Goal: Contribute content: Contribute content

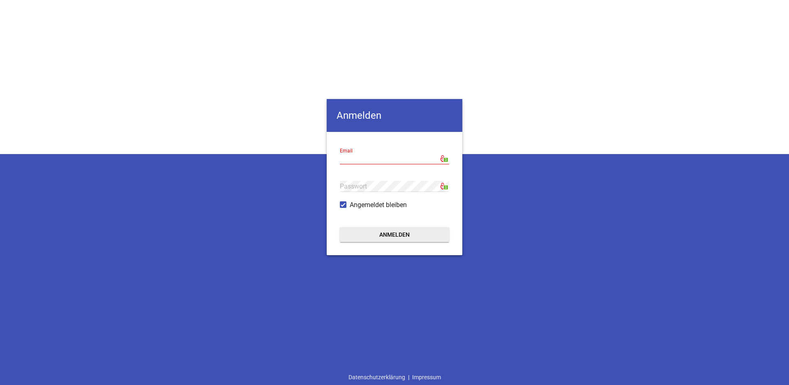
type input "[EMAIL_ADDRESS][DOMAIN_NAME]"
click at [384, 231] on button "Anmelden" at bounding box center [394, 234] width 109 height 15
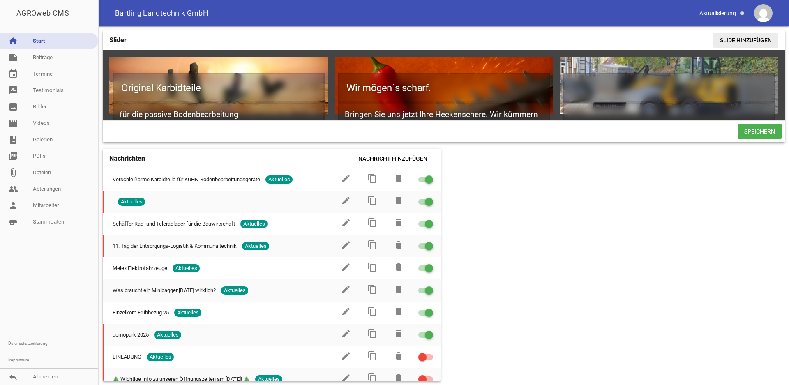
click at [728, 42] on span "Slide hinzufügen" at bounding box center [745, 40] width 65 height 15
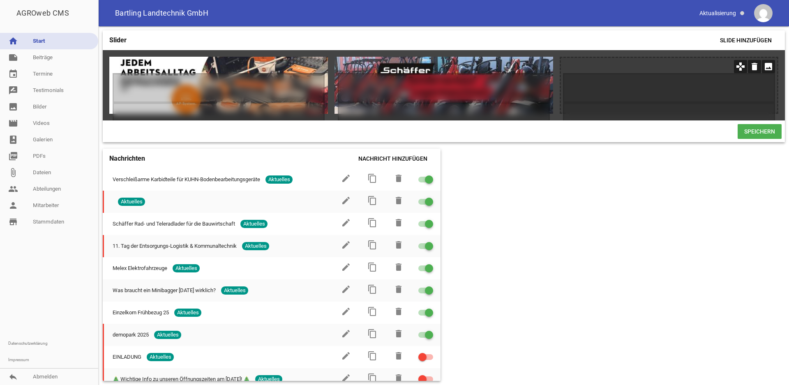
click at [768, 69] on icon "image" at bounding box center [767, 66] width 13 height 13
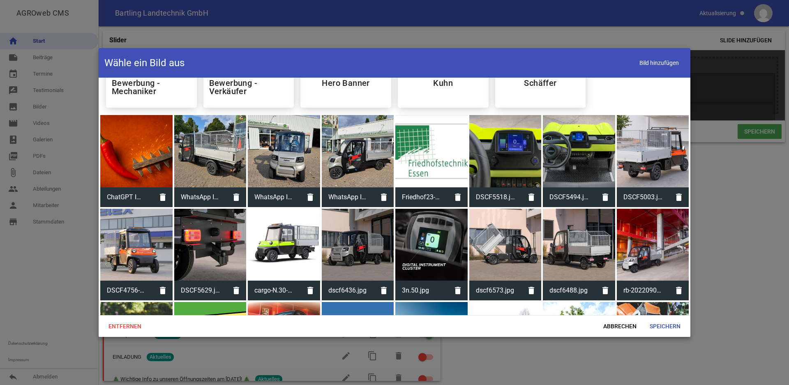
scroll to position [0, 0]
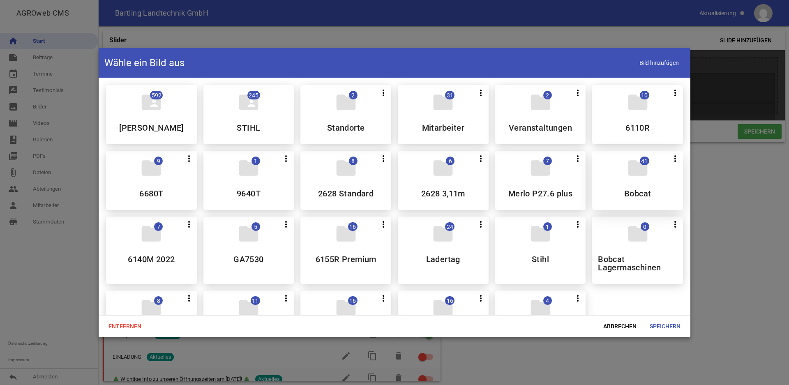
click at [612, 185] on div "folder 41 more_vert Teilen Bearbeiten Löschen Bobcat" at bounding box center [637, 180] width 91 height 59
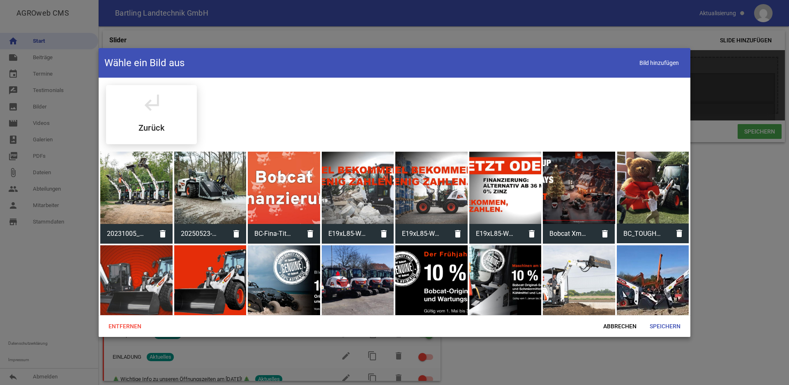
click at [616, 185] on div at bounding box center [652, 188] width 72 height 72
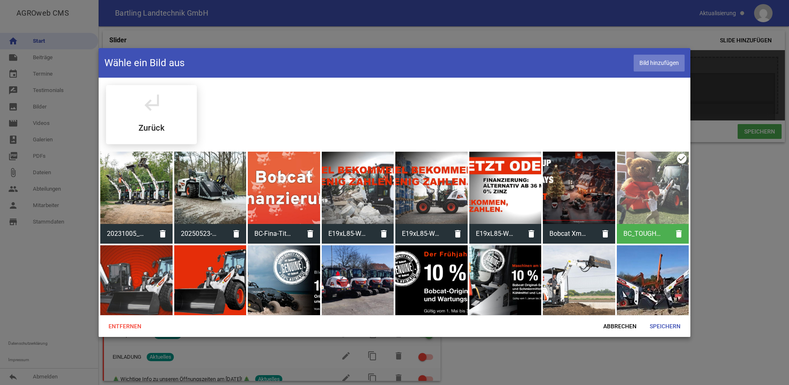
click at [655, 65] on span "Bild hinzufügen" at bounding box center [658, 63] width 51 height 17
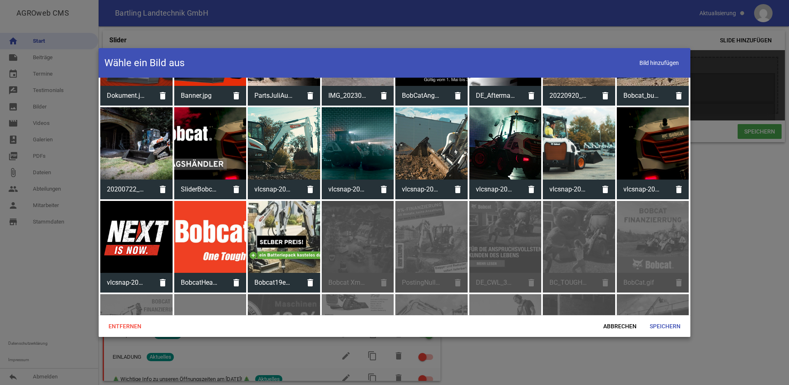
scroll to position [239, 0]
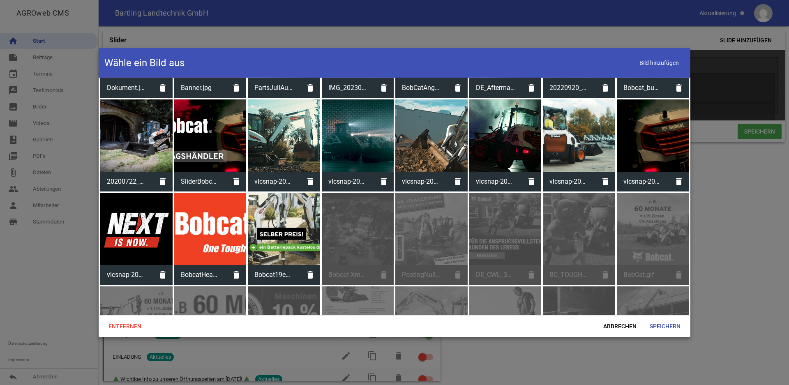
click at [284, 232] on div at bounding box center [284, 229] width 72 height 72
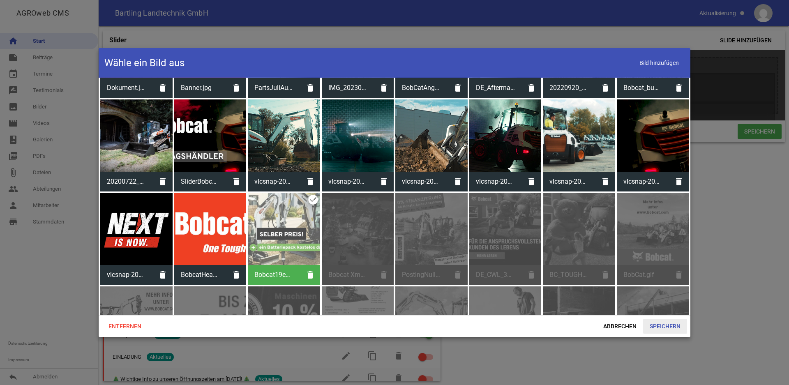
click at [662, 329] on span "Speichern" at bounding box center [665, 326] width 44 height 15
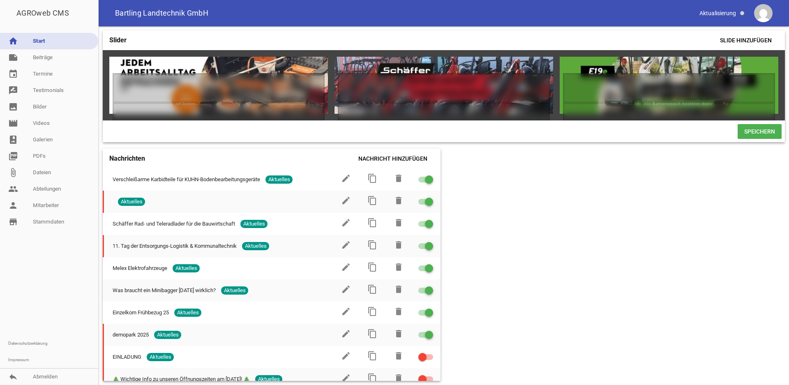
click at [752, 67] on icon "crop" at bounding box center [754, 66] width 13 height 13
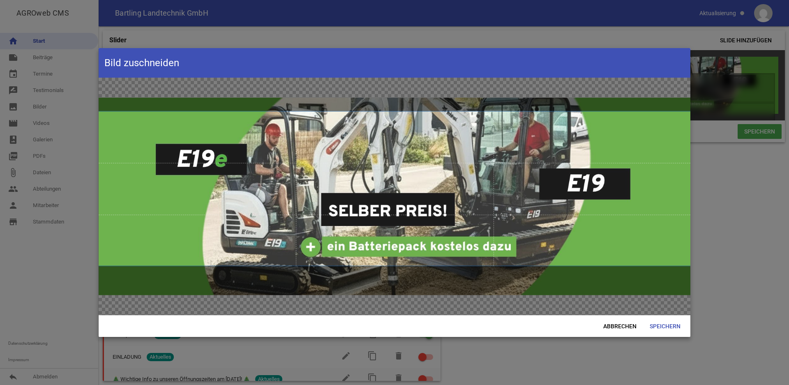
click at [600, 198] on span at bounding box center [394, 189] width 591 height 154
click at [674, 327] on span "Speichern" at bounding box center [665, 326] width 44 height 15
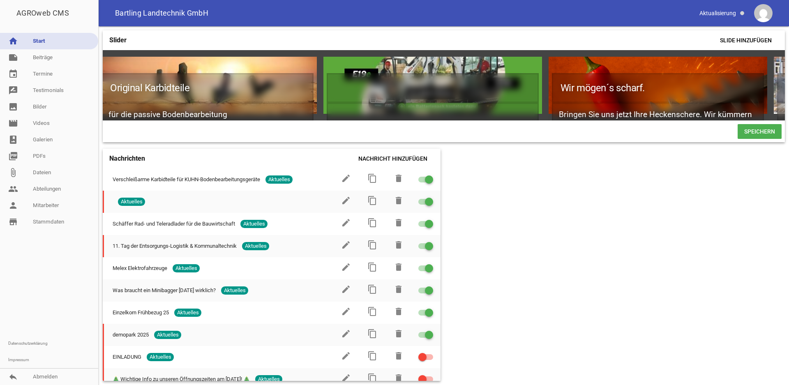
scroll to position [0, 0]
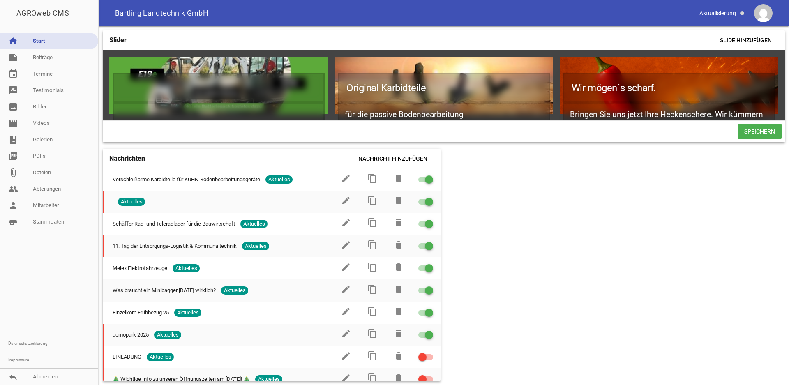
click at [756, 139] on span "Speichern" at bounding box center [759, 131] width 44 height 15
click at [35, 58] on link "note Beiträge" at bounding box center [49, 57] width 98 height 16
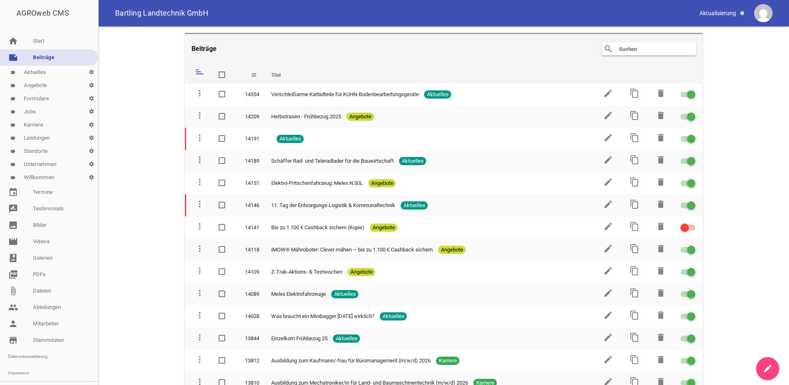
click at [769, 367] on icon "create" at bounding box center [767, 368] width 10 height 10
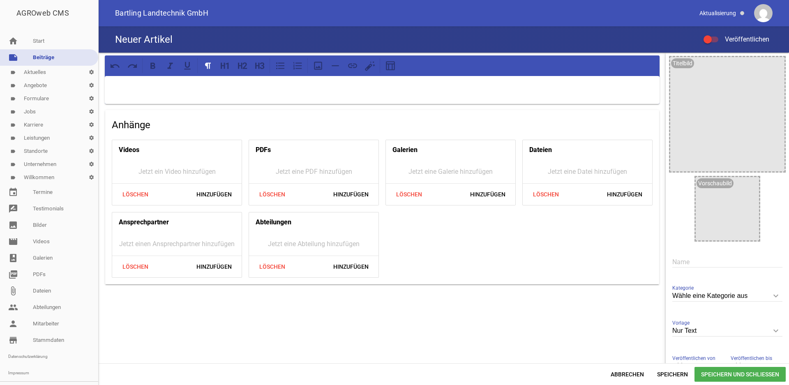
scroll to position [59, 0]
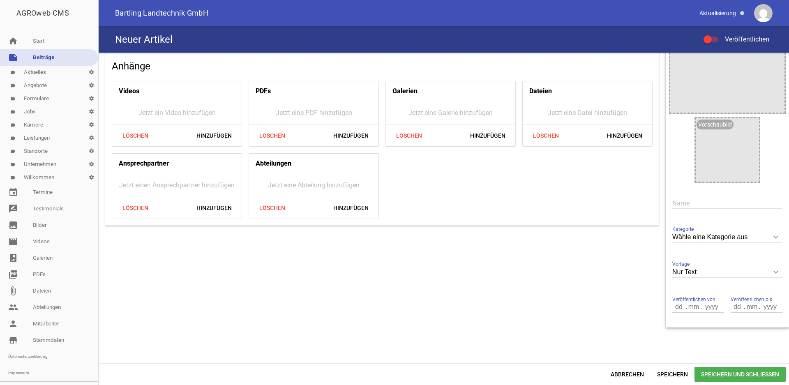
click at [769, 237] on icon "keyboard_arrow_down" at bounding box center [775, 236] width 13 height 13
click at [768, 237] on input "Wähle eine Kategorie aus" at bounding box center [727, 237] width 110 height 11
click at [693, 298] on li "Angebote" at bounding box center [727, 295] width 110 height 20
type input "Angebote"
click at [735, 305] on input "number" at bounding box center [737, 306] width 14 height 11
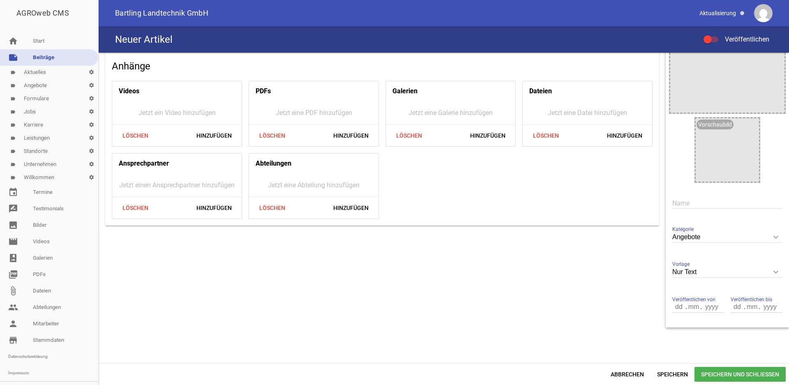
drag, startPoint x: 724, startPoint y: 306, endPoint x: 731, endPoint y: 306, distance: 6.6
click at [731, 306] on input "number" at bounding box center [737, 306] width 14 height 11
type input "31"
type input "10"
type input "2025"
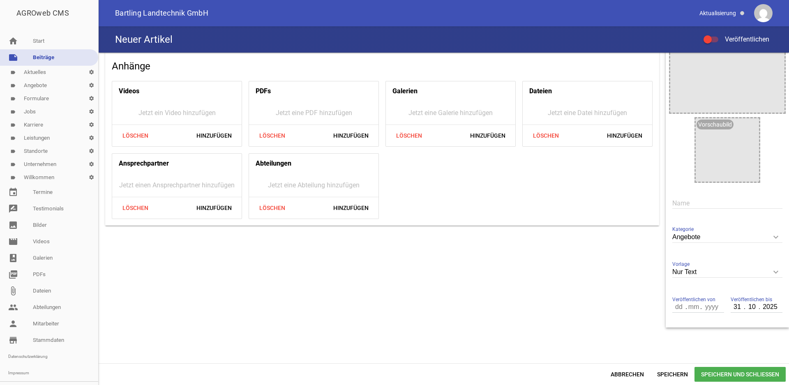
click at [683, 205] on input "text" at bounding box center [727, 203] width 110 height 11
type input "Bobcat E19e"
click at [627, 286] on div "Anhänge Videos Jetzt ein Video hinzufügen Löschen Hinzufügen PDFs Jetzt eine PD…" at bounding box center [382, 161] width 567 height 334
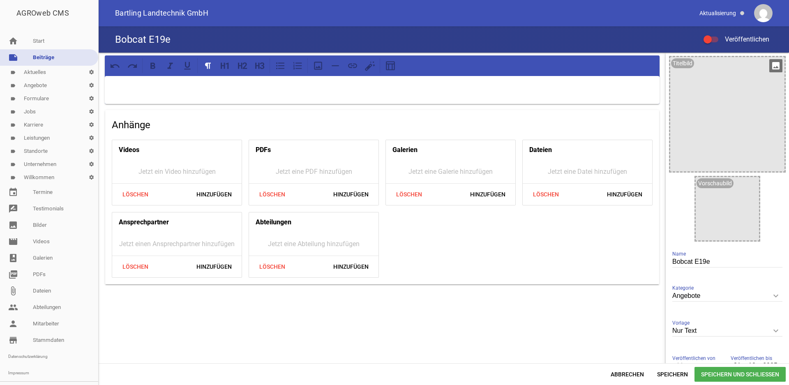
click at [769, 65] on icon "image" at bounding box center [775, 65] width 13 height 13
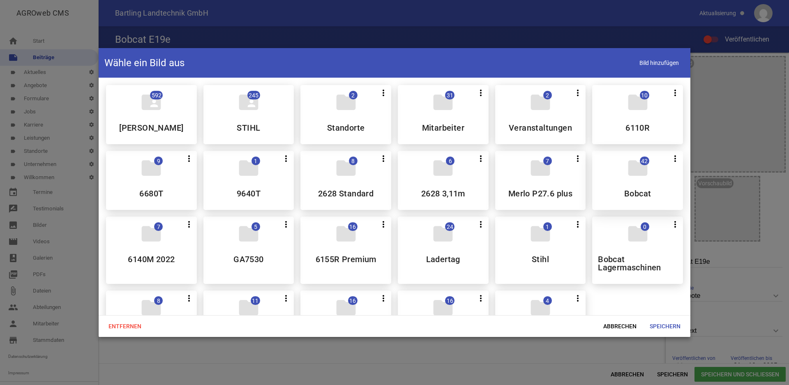
click at [626, 175] on icon "folder" at bounding box center [637, 167] width 23 height 23
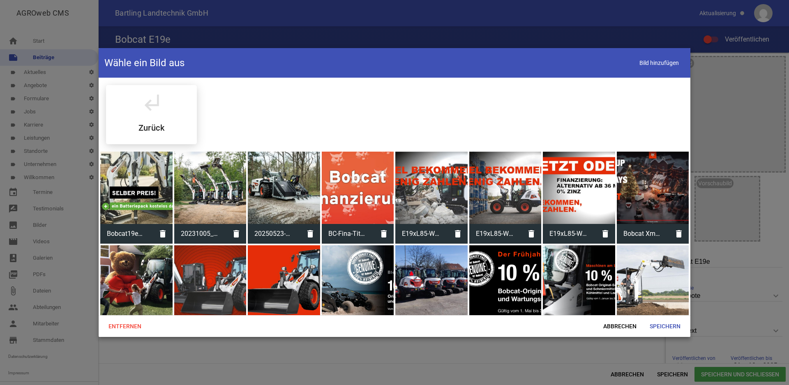
click at [152, 170] on div at bounding box center [136, 188] width 72 height 72
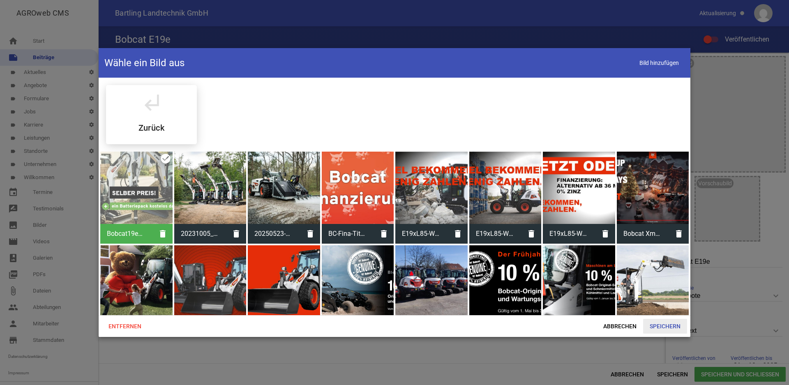
click at [661, 324] on span "Speichern" at bounding box center [665, 326] width 44 height 15
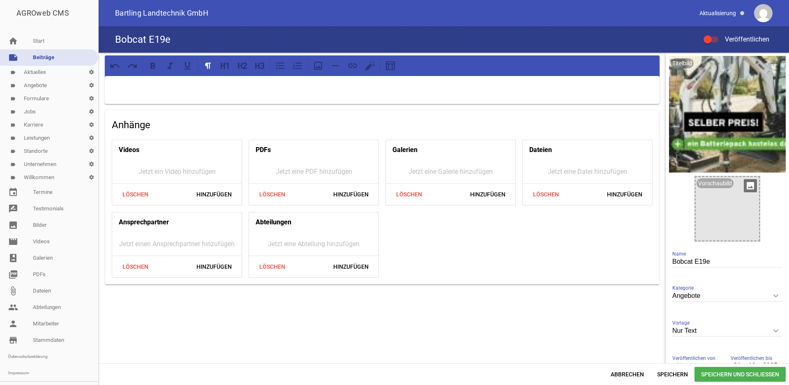
click at [726, 208] on div at bounding box center [726, 208] width 63 height 63
click at [744, 187] on icon "image" at bounding box center [749, 185] width 13 height 13
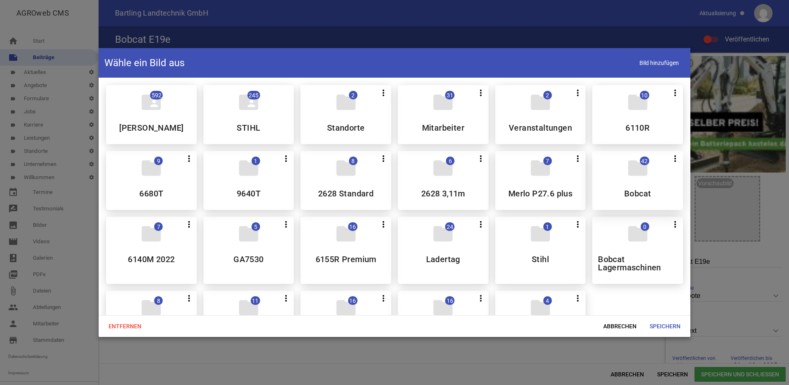
click at [644, 180] on div "folder 42 more_vert Teilen Bearbeiten Löschen Bobcat" at bounding box center [637, 180] width 91 height 59
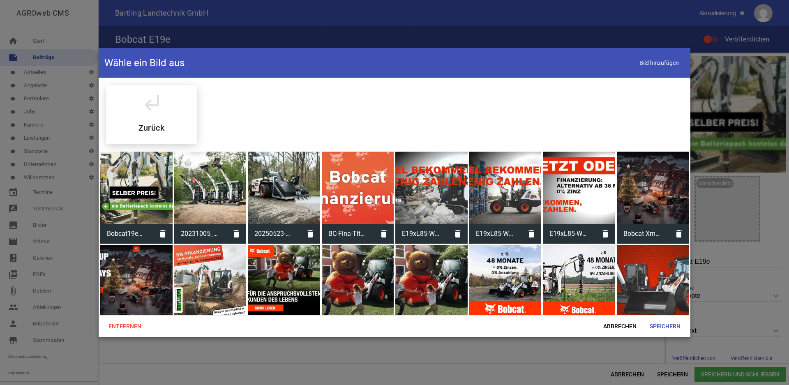
click at [143, 186] on div at bounding box center [136, 188] width 72 height 72
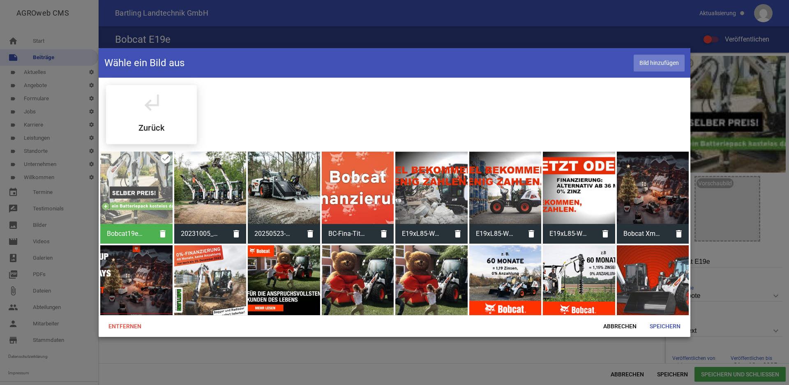
click at [655, 63] on span "Bild hinzufügen" at bounding box center [658, 63] width 51 height 17
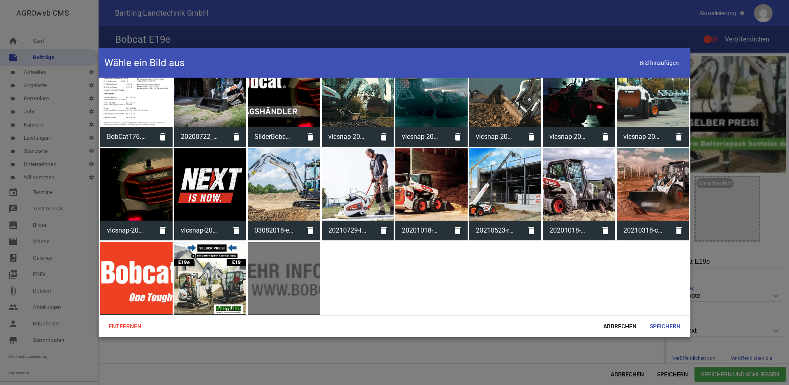
scroll to position [392, 0]
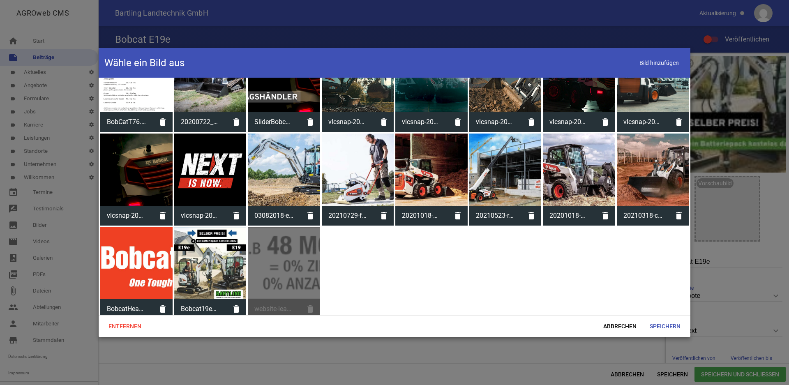
click at [216, 262] on div at bounding box center [210, 263] width 72 height 72
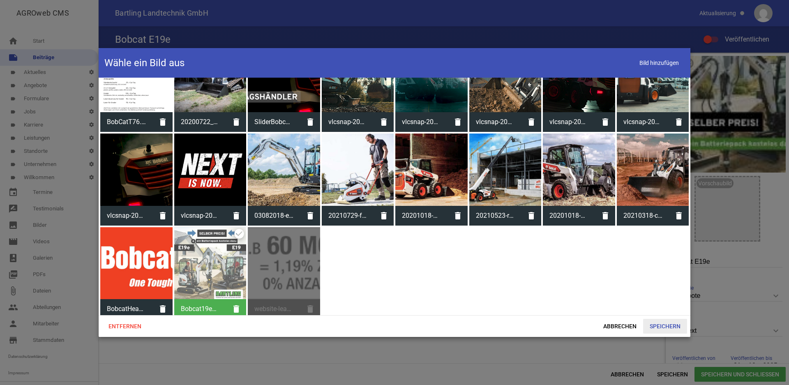
click at [671, 326] on span "Speichern" at bounding box center [665, 326] width 44 height 15
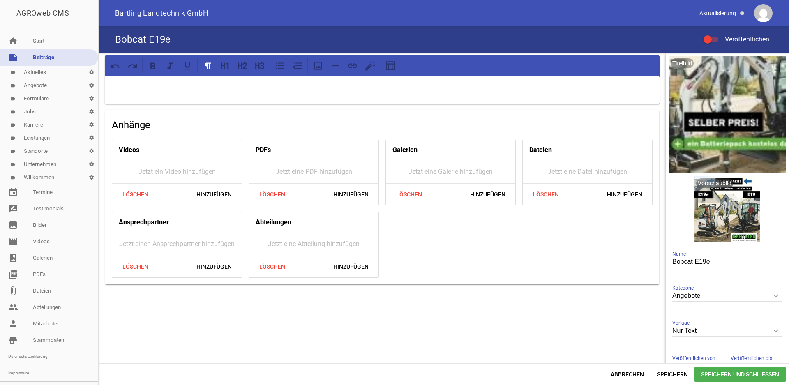
click at [145, 88] on p at bounding box center [381, 87] width 543 height 10
click at [132, 87] on p at bounding box center [381, 87] width 543 height 10
click at [124, 90] on p at bounding box center [381, 87] width 543 height 10
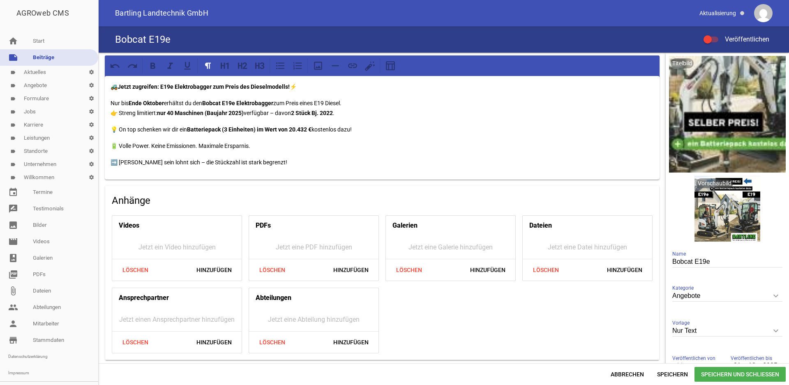
click at [110, 84] on div "🚜 Jetzt zugreifen: E19e Elektrobagger zum Preis des Dieselmodells! ⚡️ Nur bis E…" at bounding box center [382, 128] width 554 height 104
click at [166, 103] on p "Nur bis Ende Oktober erhältst du den Bobcat E19e Elektrobagger zum Preis eines …" at bounding box center [381, 108] width 543 height 20
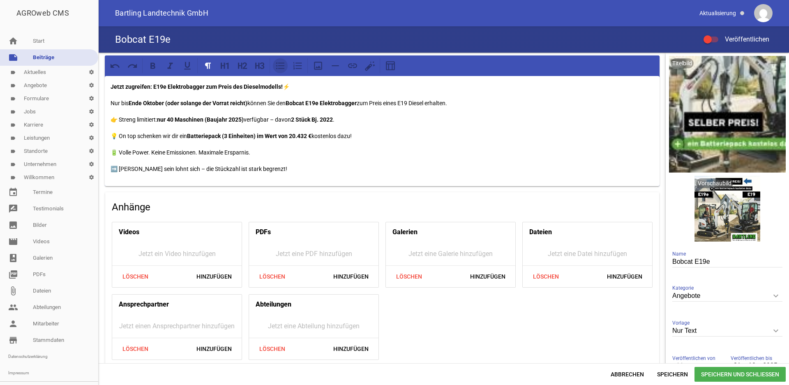
click at [282, 68] on icon at bounding box center [280, 65] width 8 height 7
drag, startPoint x: 215, startPoint y: 119, endPoint x: 256, endPoint y: 119, distance: 41.1
click at [256, 119] on p "Streng limitiert: nur 40 Maschinen (Baujahr 2025) verfügbar – davon 2 Stück Bj.…" at bounding box center [390, 120] width 527 height 10
click at [216, 119] on p "Streng limitiert: nur 40 Maschinen verfügbar." at bounding box center [390, 120] width 527 height 10
click at [275, 118] on p "Streng limitiert: nur 40 Maschinen in Europa verfügbar." at bounding box center [390, 120] width 527 height 10
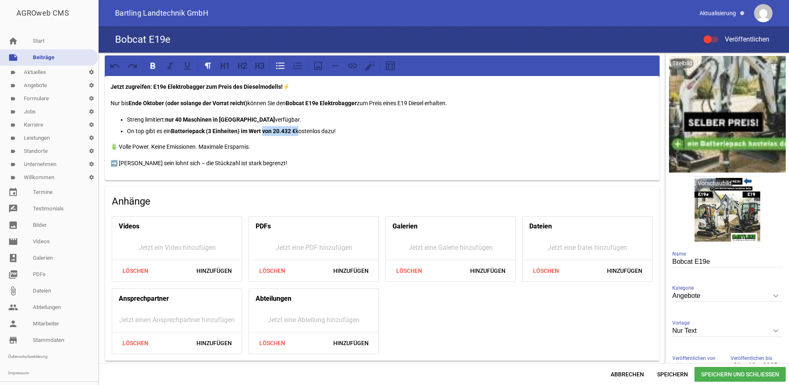
drag, startPoint x: 263, startPoint y: 130, endPoint x: 299, endPoint y: 132, distance: 35.8
click at [299, 132] on p "On top gibt es ein Batteriepack (3 Einheiten) im Wert von 20.432 € kostenlos da…" at bounding box center [390, 131] width 527 height 10
click at [383, 131] on p "On top gibt es ein Batteriepack (3 Einheiten) im Wert über 20.000 € kostenlos d…" at bounding box center [390, 131] width 527 height 10
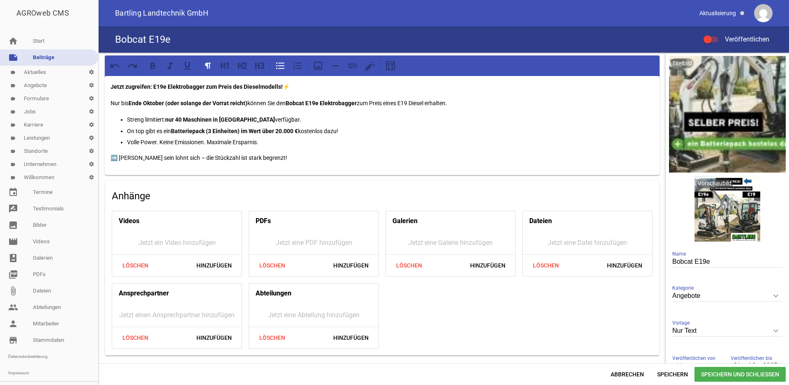
click at [160, 142] on p "Volle Power. Keine Emissionen. Maximale Ersparnis." at bounding box center [390, 142] width 527 height 10
drag, startPoint x: 273, startPoint y: 157, endPoint x: 119, endPoint y: 159, distance: 154.0
click at [119, 159] on p "➡️ Schnell sein lohnt sich – die Stückzahl ist stark begrenzt!" at bounding box center [381, 158] width 543 height 10
click at [171, 69] on icon at bounding box center [169, 65] width 5 height 6
drag, startPoint x: 301, startPoint y: 86, endPoint x: 264, endPoint y: 93, distance: 38.4
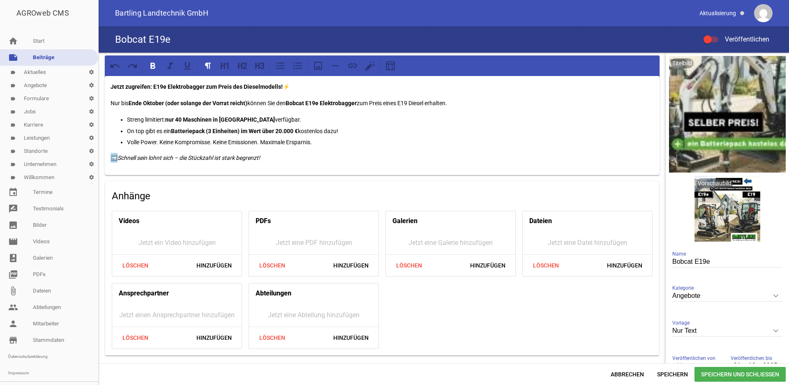
click at [208, 90] on p "Jetzt zugreifen: E19e Elektrobagger zum Preis des Dieselmodells! ⚡️" at bounding box center [381, 87] width 543 height 10
click at [300, 90] on p "Jetzt zugreifen: E19e Elektrobagger zum Preis des Dieselmodells! ⚡️" at bounding box center [381, 87] width 543 height 10
drag, startPoint x: 300, startPoint y: 86, endPoint x: 211, endPoint y: 87, distance: 88.7
click at [211, 87] on p "Jetzt zugreifen: E19e Elektrobagger zum Preis des Dieselmodells! ⚡️" at bounding box center [381, 87] width 543 height 10
click at [301, 90] on p "Jetzt zugreifen: E19e Elektrobagger zum Preis des Dieselmodells! ⚡️" at bounding box center [381, 87] width 543 height 10
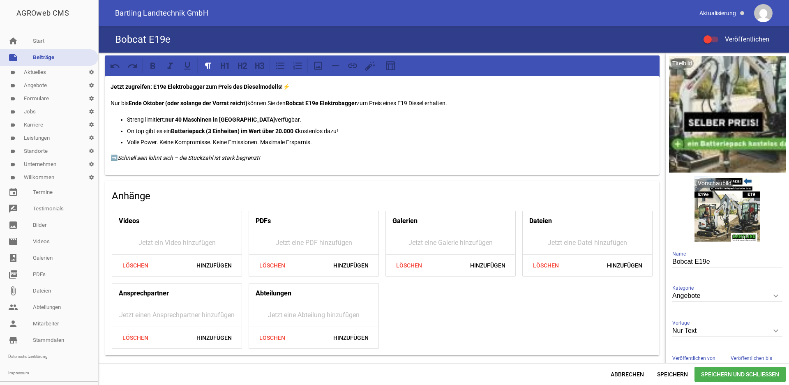
drag, startPoint x: 283, startPoint y: 86, endPoint x: 288, endPoint y: 86, distance: 4.9
click at [288, 86] on p "Jetzt zugreifen: E19e Elektrobagger zum Preis des Dieselmodells! ⚡️" at bounding box center [381, 87] width 543 height 10
click at [168, 86] on strong "Jetzt zugreifen: E19e Elektrobagger zum Preis des Dieselmodells!" at bounding box center [196, 86] width 172 height 7
drag, startPoint x: 295, startPoint y: 87, endPoint x: 92, endPoint y: 88, distance: 203.3
click at [99, 88] on div "Jetzt zugreifen: E19e ⚡️ Elektrobagger zum Preis des Dieselmodells! Nur bis End…" at bounding box center [444, 208] width 690 height 311
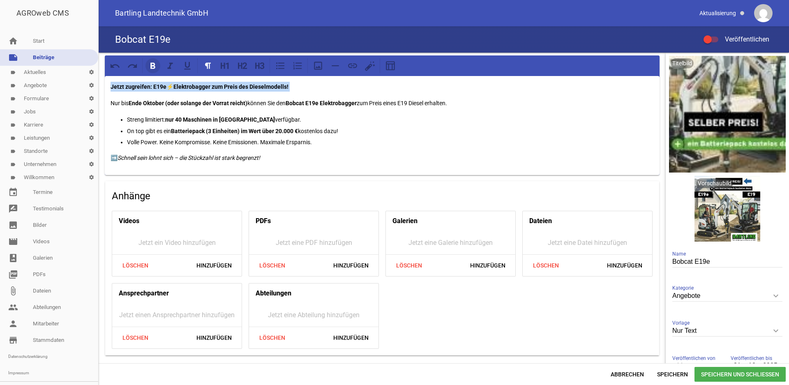
click at [152, 65] on icon at bounding box center [152, 65] width 5 height 6
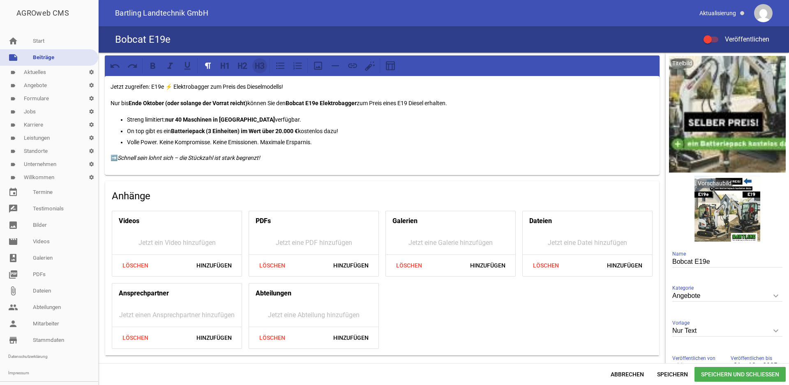
click at [257, 68] on icon at bounding box center [259, 65] width 11 height 11
click at [410, 129] on p "On top gibt es ein Batteriepack (3 Einheiten) im Wert über 20.000 € kostenlos d…" at bounding box center [390, 131] width 527 height 10
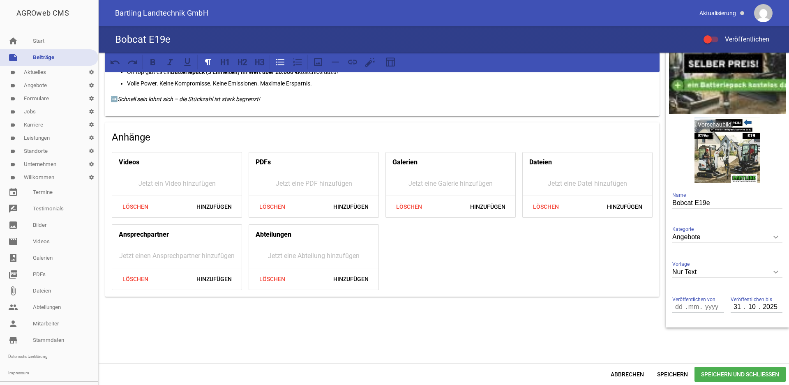
scroll to position [0, 0]
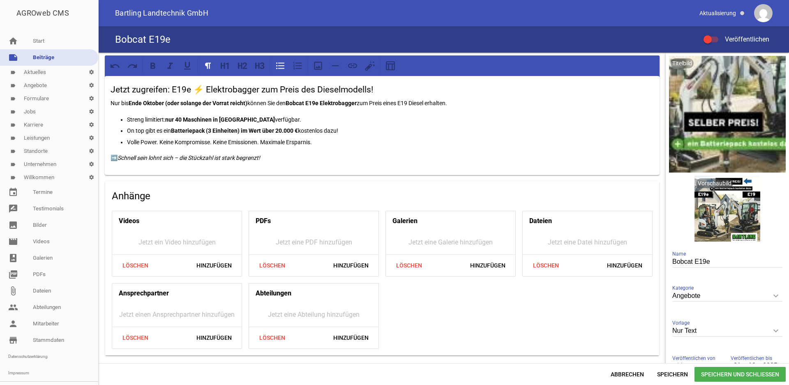
click at [713, 39] on div at bounding box center [710, 40] width 15 height 6
click at [715, 35] on input "Veröffentlichen" at bounding box center [715, 35] width 0 height 0
click at [712, 374] on span "Speichern und Schließen" at bounding box center [739, 374] width 91 height 15
